Goal: Information Seeking & Learning: Find specific fact

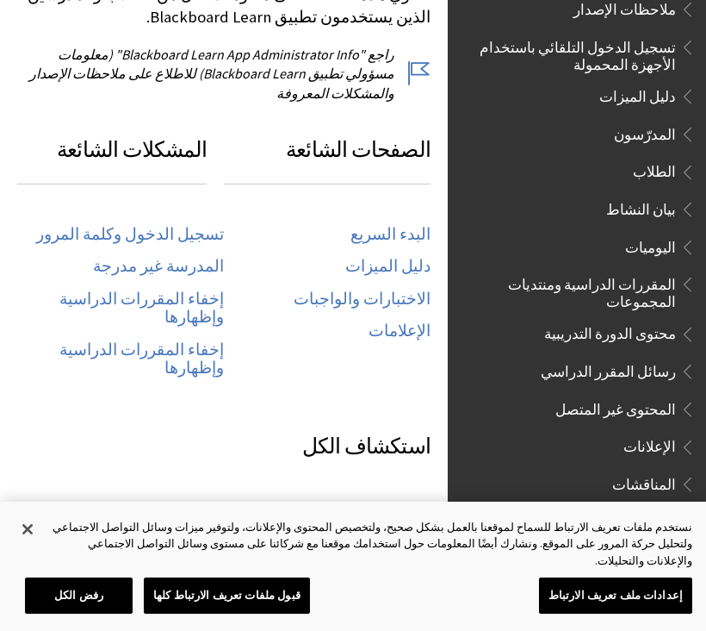
scroll to position [866, 0]
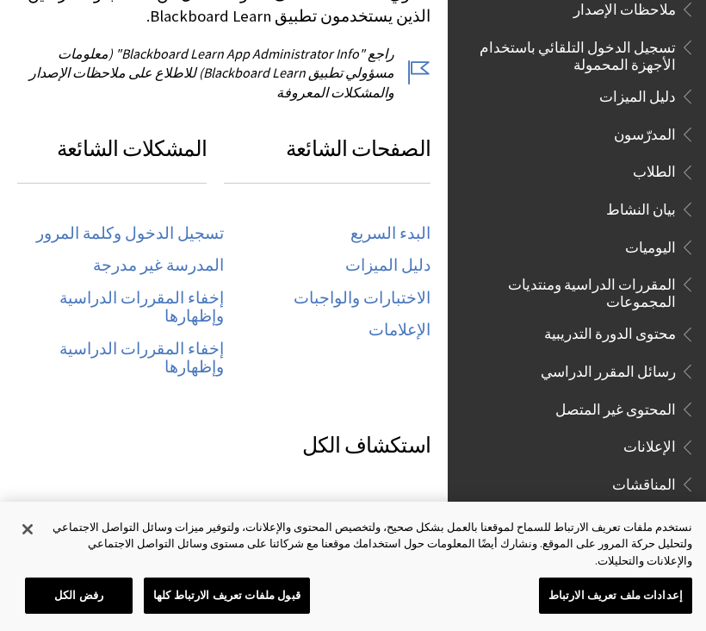
click at [208, 224] on link "تسجيل الدخول وكلمة المرور" at bounding box center [130, 234] width 188 height 20
